Goal: Task Accomplishment & Management: Manage account settings

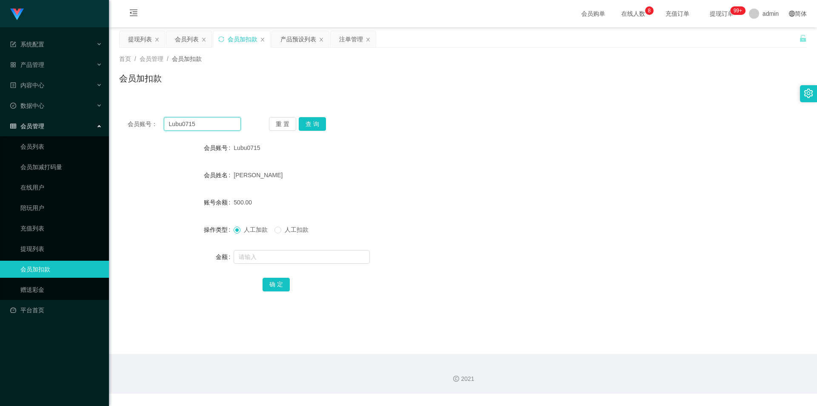
drag, startPoint x: 219, startPoint y: 122, endPoint x: 0, endPoint y: 94, distance: 220.5
click at [0, 94] on section "系统配置 系统配置列表 管理员列表 管理员分组 支付通道 产品管理 产品列表 产品预设列表 开奖记录 注单管理 即时注单 内容中心 数据中心 会员管理 会员列…" at bounding box center [408, 196] width 817 height 393
paste input "abcd123123"
type input "abcd123123"
click at [314, 115] on div "会员账号： abcd123123 重 置 查 询 会员账号 Lubu0715 会员姓名 TAN CHUN HANG 账号余额 500.00 操作类型 人工加款…" at bounding box center [463, 210] width 688 height 203
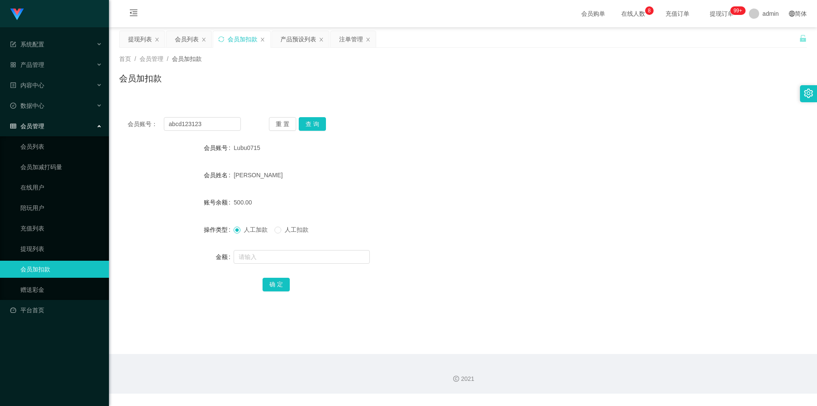
click at [314, 117] on div "会员账号： abcd123123 重 置 查 询 会员账号 Lubu0715 会员姓名 TAN CHUN HANG 账号余额 500.00 操作类型 人工加款…" at bounding box center [463, 210] width 688 height 203
click at [313, 118] on button "查 询" at bounding box center [312, 124] width 27 height 14
click at [314, 123] on button "查 询" at bounding box center [312, 124] width 27 height 14
click at [250, 252] on input "text" at bounding box center [302, 257] width 136 height 14
type input "500"
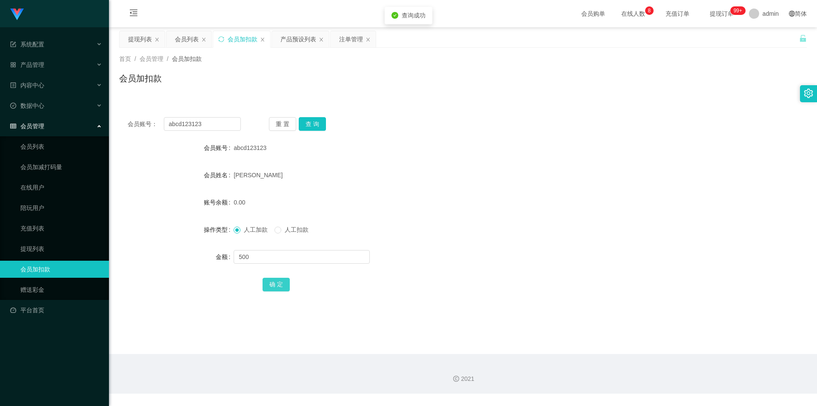
click at [278, 283] on button "确 定" at bounding box center [276, 284] width 27 height 14
click at [630, 86] on div "会员加扣款" at bounding box center [463, 82] width 688 height 20
drag, startPoint x: 214, startPoint y: 127, endPoint x: 0, endPoint y: 110, distance: 214.3
click at [0, 110] on section "系统配置 系统配置列表 管理员列表 管理员分组 支付通道 产品管理 产品列表 产品预设列表 开奖记录 注单管理 即时注单 内容中心 数据中心 会员管理 会员列…" at bounding box center [408, 196] width 817 height 393
click at [306, 122] on button "查 询" at bounding box center [312, 124] width 27 height 14
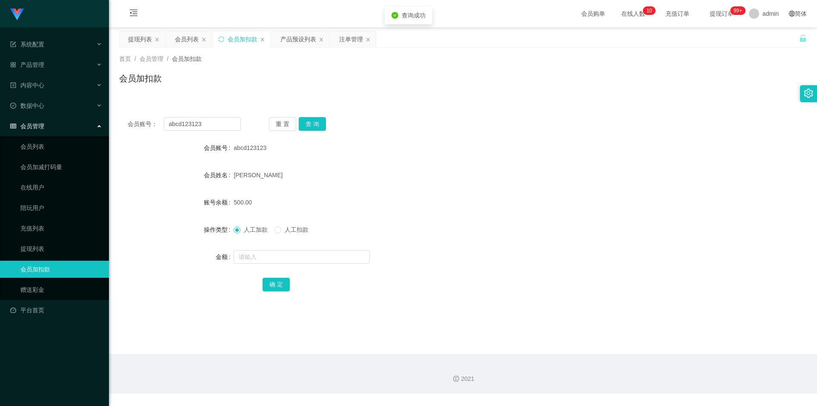
click at [348, 80] on div "会员加扣款" at bounding box center [463, 82] width 688 height 20
click at [187, 40] on div "会员列表" at bounding box center [187, 39] width 24 height 16
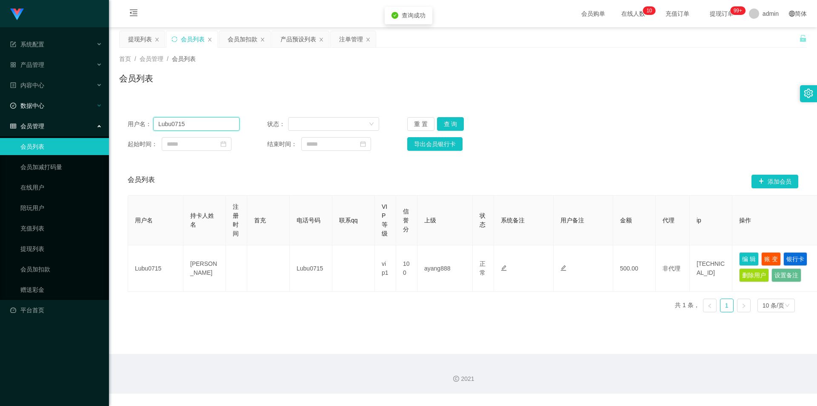
drag, startPoint x: 220, startPoint y: 130, endPoint x: 0, endPoint y: 112, distance: 220.3
click at [0, 112] on section "系统配置 系统配置列表 管理员列表 管理员分组 支付通道 产品管理 产品列表 产品预设列表 开奖记录 注单管理 即时注单 内容中心 数据中心 会员管理 会员列…" at bounding box center [408, 196] width 817 height 393
paste input "abcd123123"
type input "abcd123123"
click at [448, 123] on button "查 询" at bounding box center [450, 124] width 27 height 14
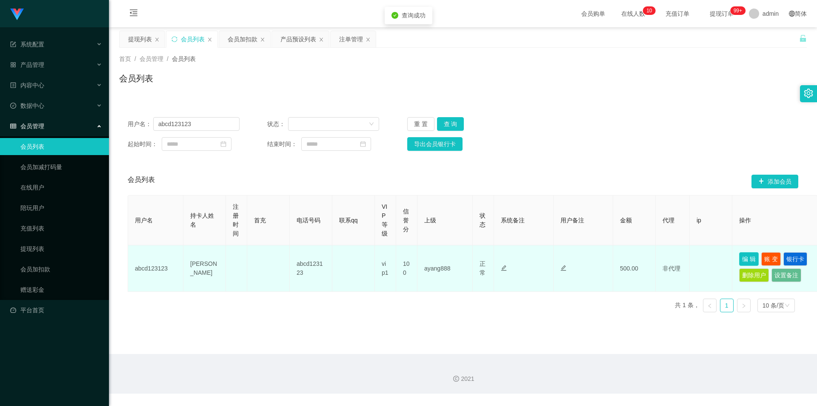
click at [748, 257] on button "编 辑" at bounding box center [749, 259] width 20 height 14
type input "abcd123123"
type input "[PERSON_NAME]"
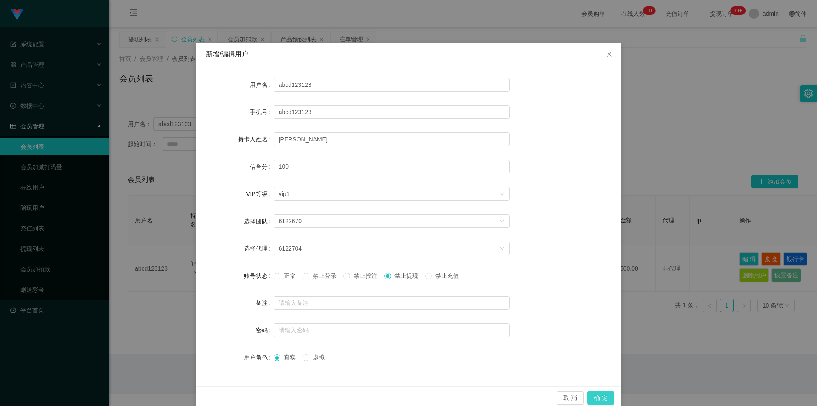
click at [594, 398] on button "确 定" at bounding box center [600, 398] width 27 height 14
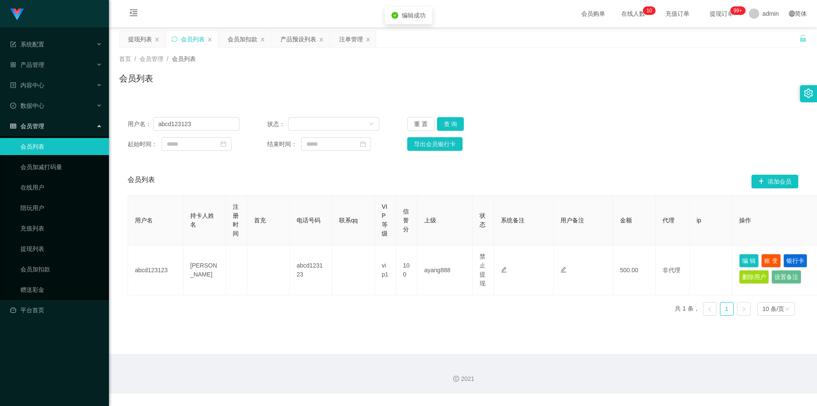
click at [639, 137] on div "用户名： abcd123123 状态： 重 置 查 询 起始时间： 结束时间： 导出会员银行卡" at bounding box center [463, 134] width 688 height 51
